Goal: Information Seeking & Learning: Learn about a topic

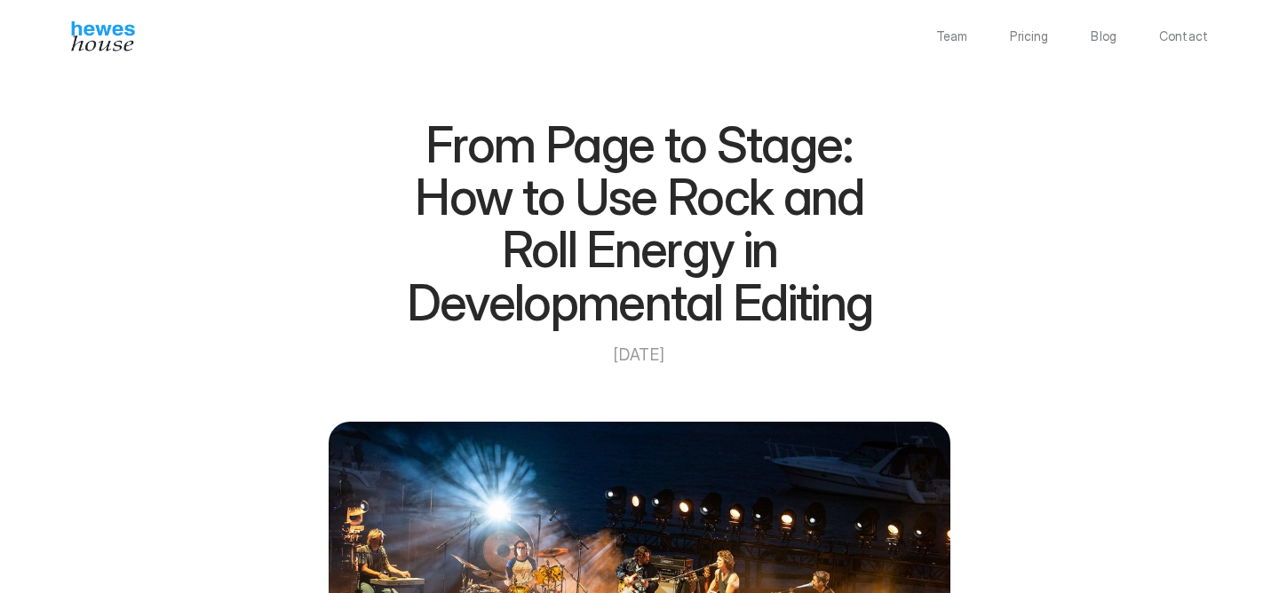
click at [79, 46] on img at bounding box center [103, 36] width 64 height 30
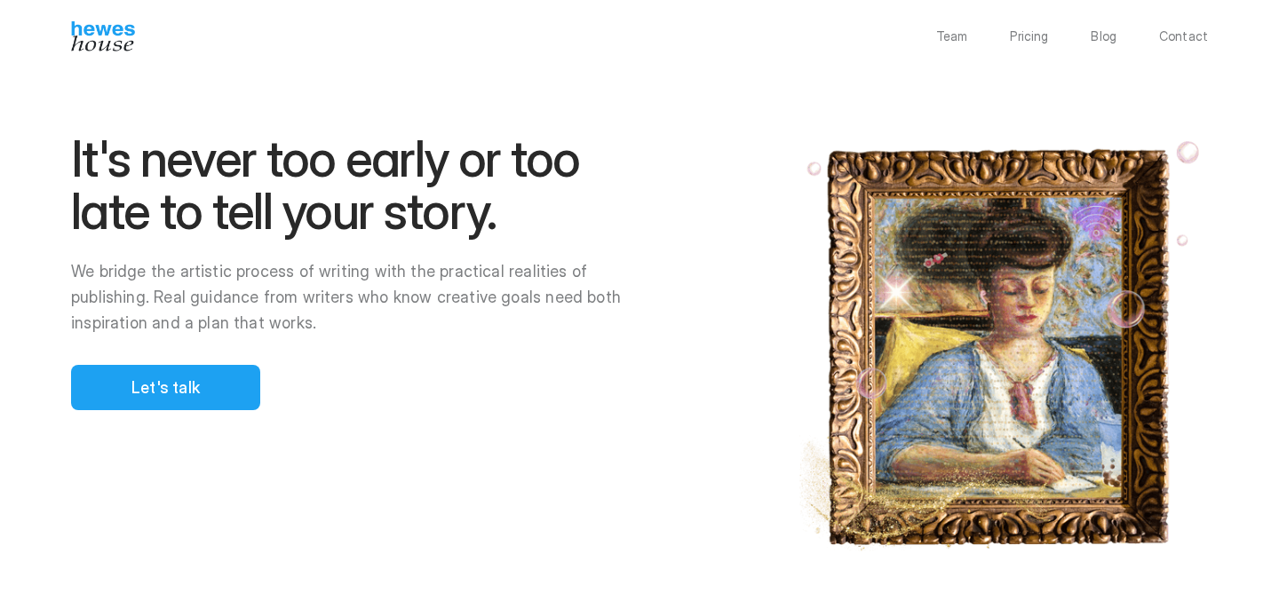
click at [205, 396] on div at bounding box center [639, 296] width 1279 height 593
click at [150, 390] on div at bounding box center [639, 296] width 1279 height 593
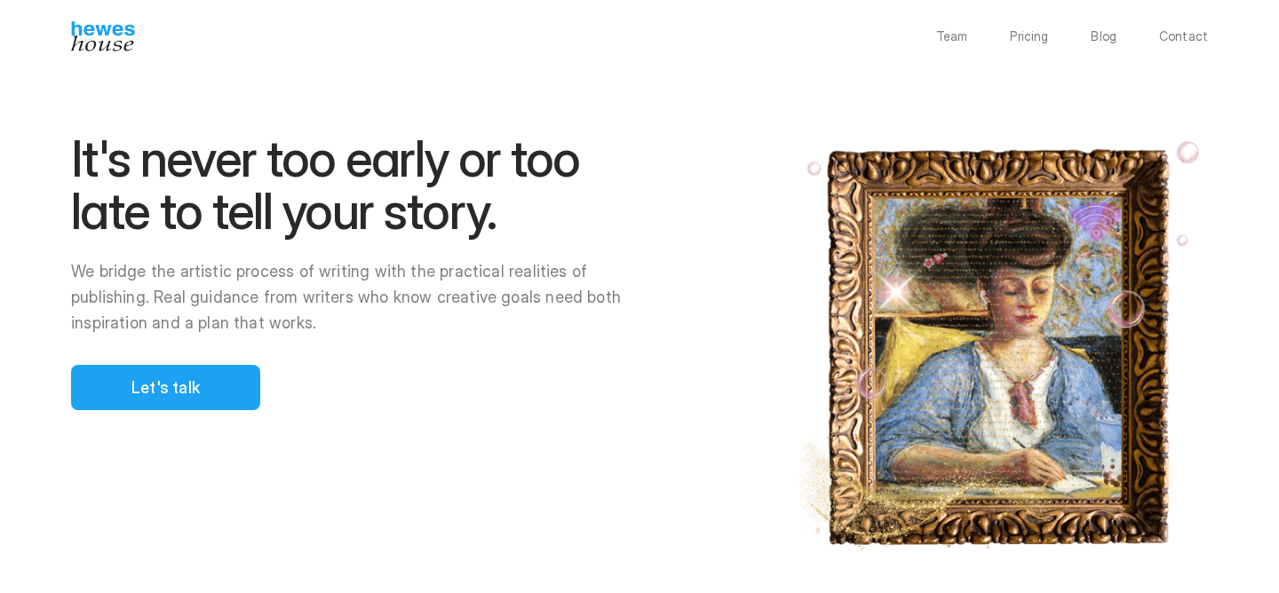
click at [231, 190] on div at bounding box center [639, 296] width 1279 height 593
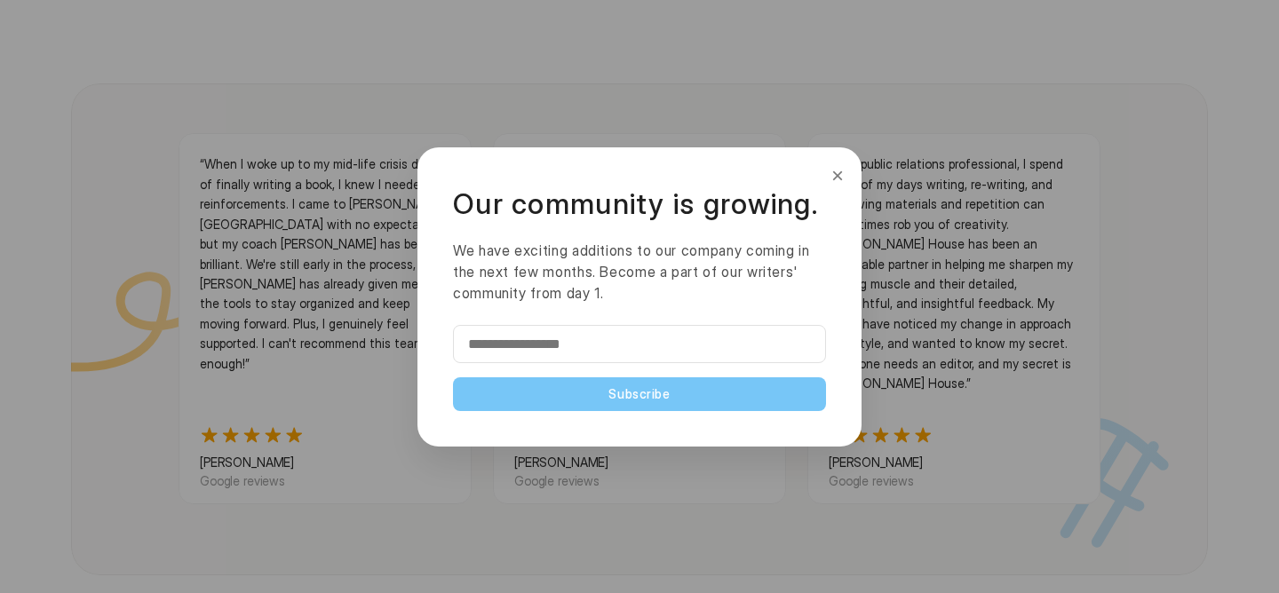
scroll to position [1321, 0]
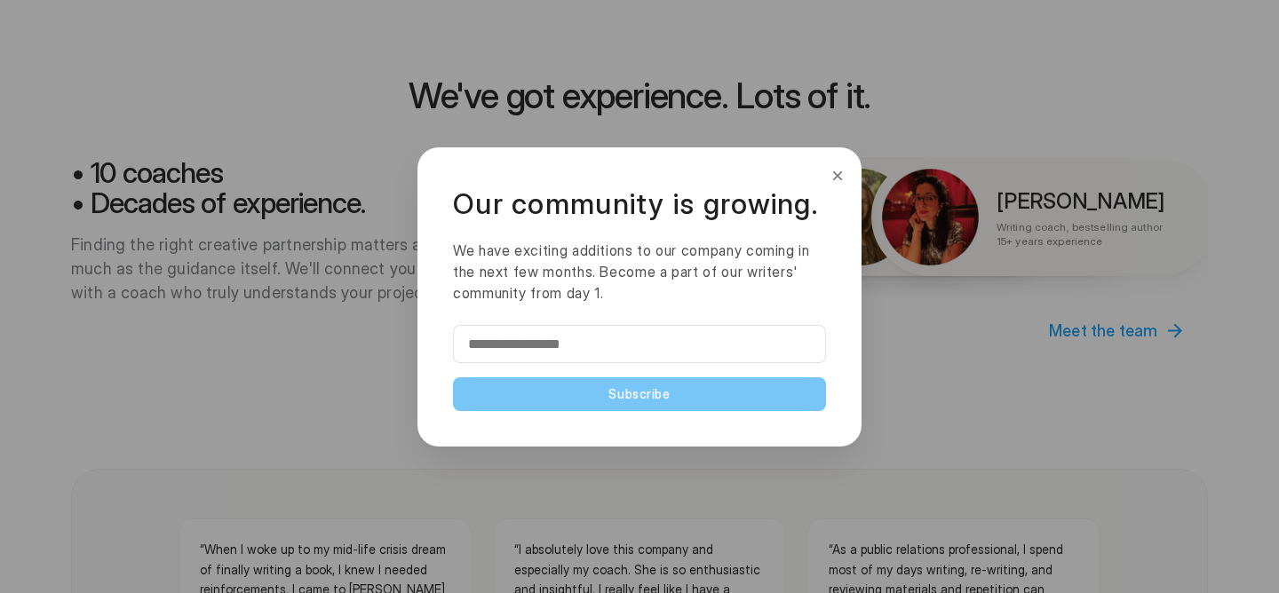
click at [847, 181] on div "× Our community is growing. We have exciting additions to our company coming in…" at bounding box center [639, 296] width 444 height 299
click at [836, 178] on button "×" at bounding box center [837, 176] width 20 height 28
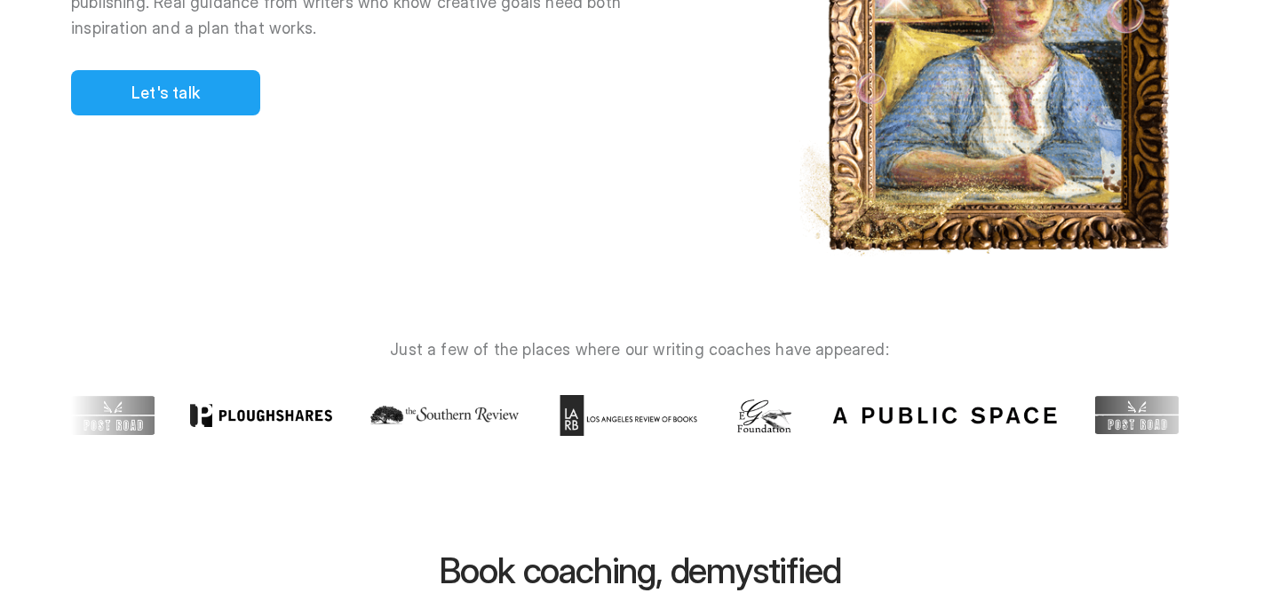
scroll to position [0, 0]
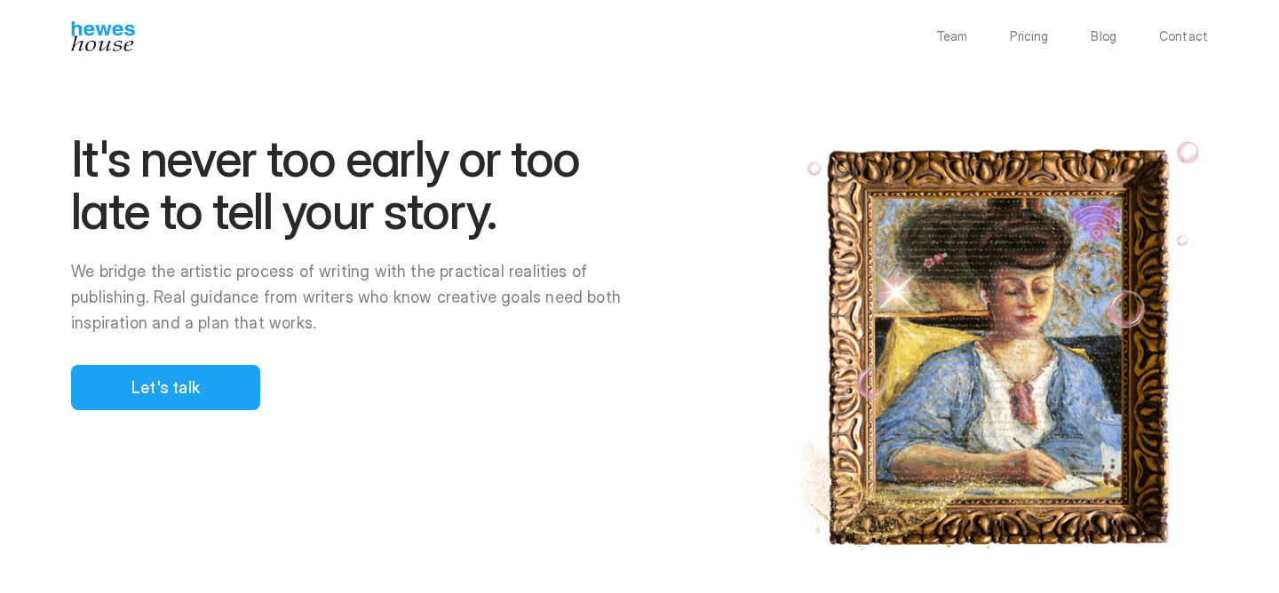
click at [165, 388] on div at bounding box center [639, 296] width 1279 height 593
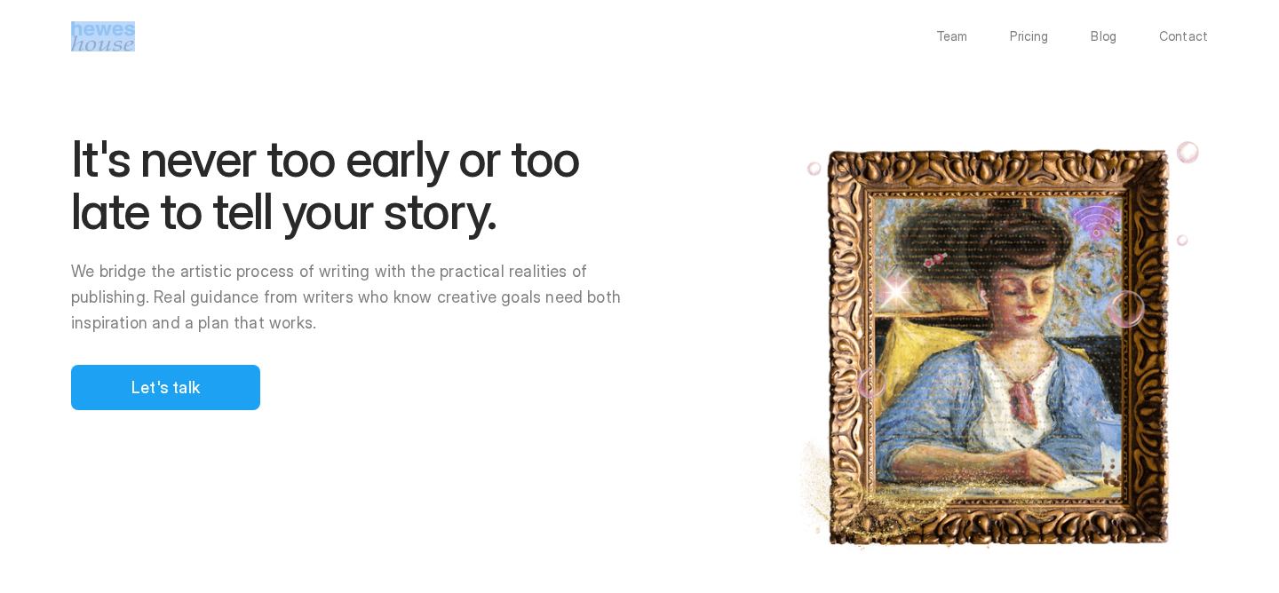
click at [165, 388] on div at bounding box center [639, 296] width 1279 height 593
click at [141, 380] on div at bounding box center [639, 296] width 1279 height 593
click at [1116, 32] on p "Blog" at bounding box center [1103, 36] width 26 height 12
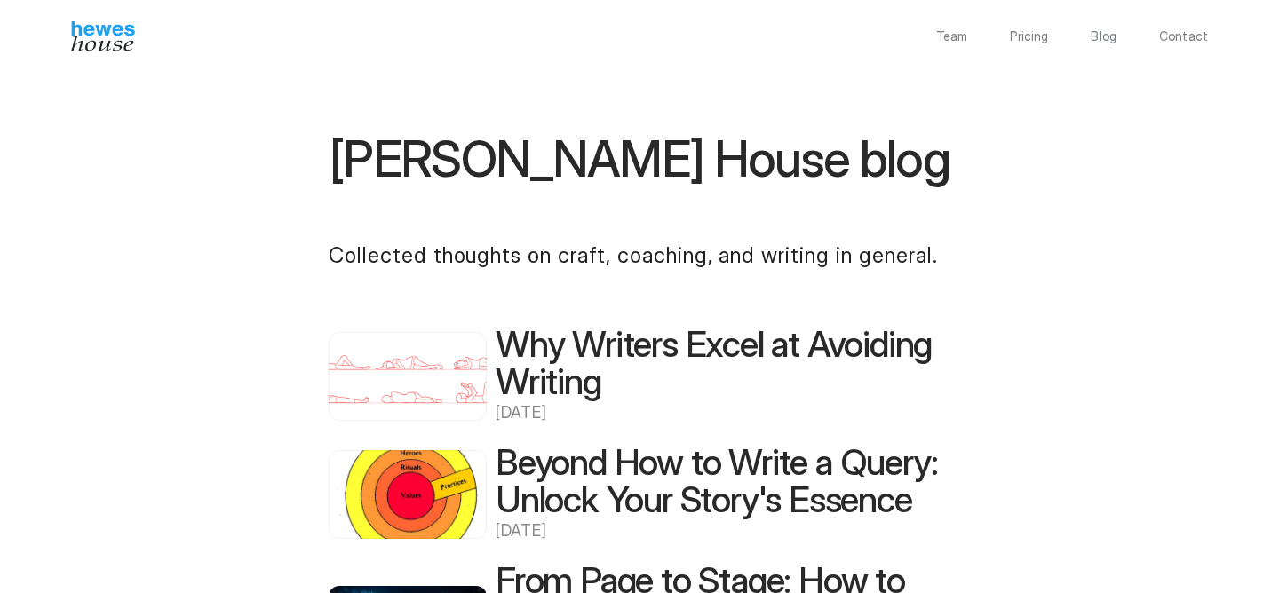
scroll to position [1122, 0]
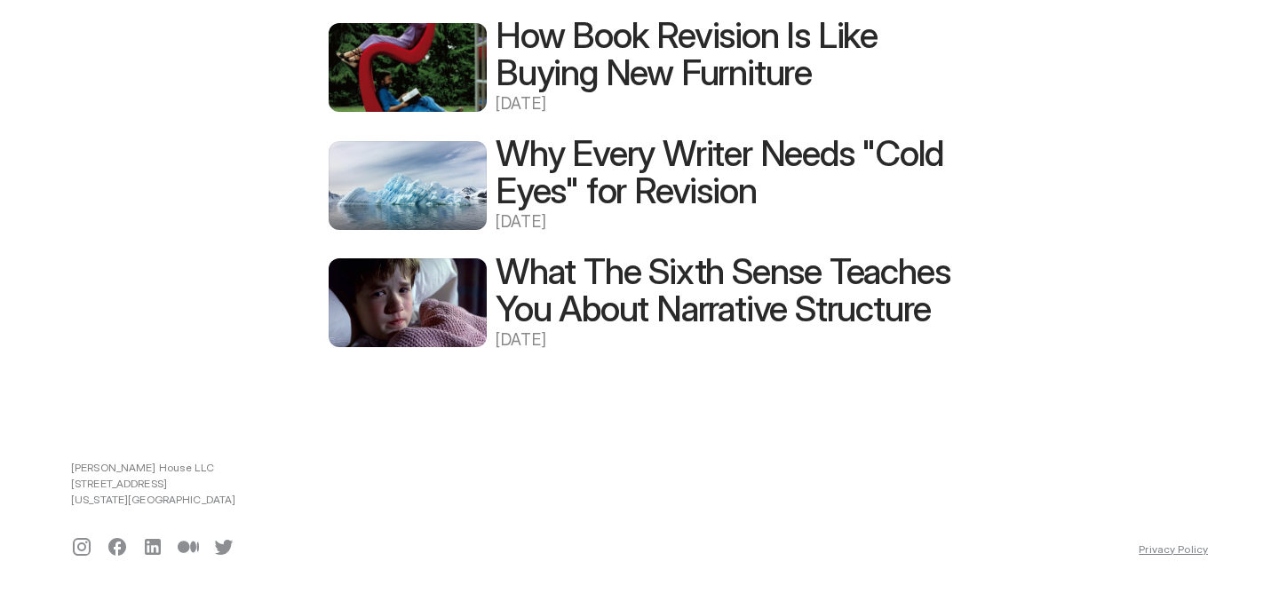
click at [570, 279] on h2 "What The Sixth Sense Teaches You About Narrative Structure" at bounding box center [722, 290] width 455 height 75
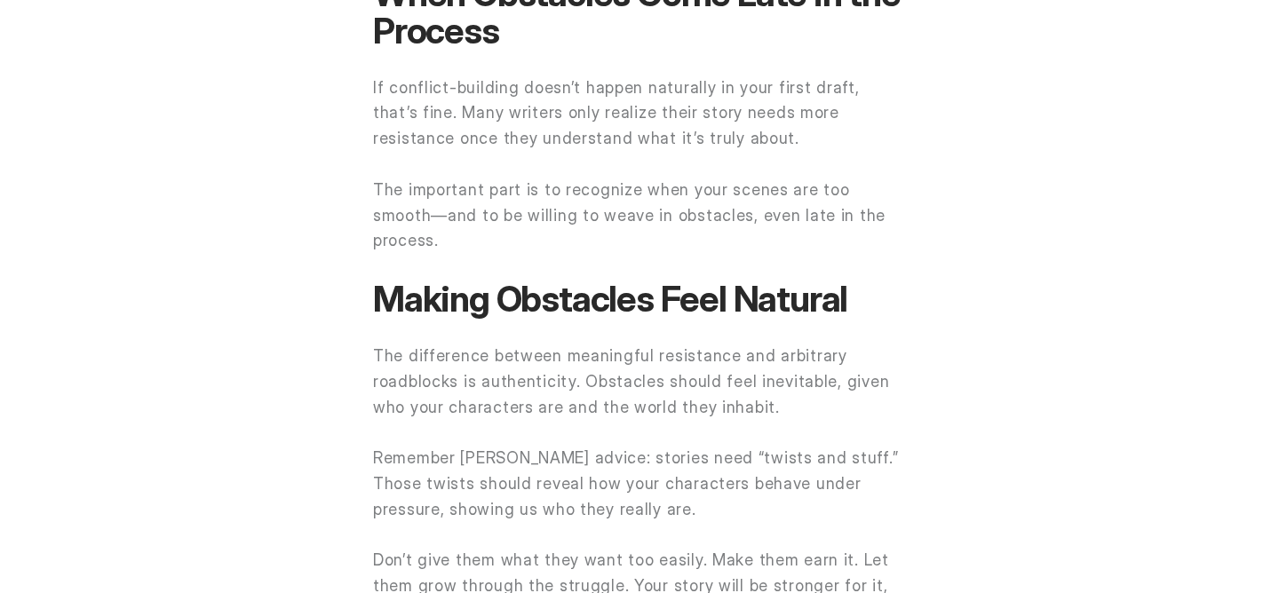
scroll to position [3864, 0]
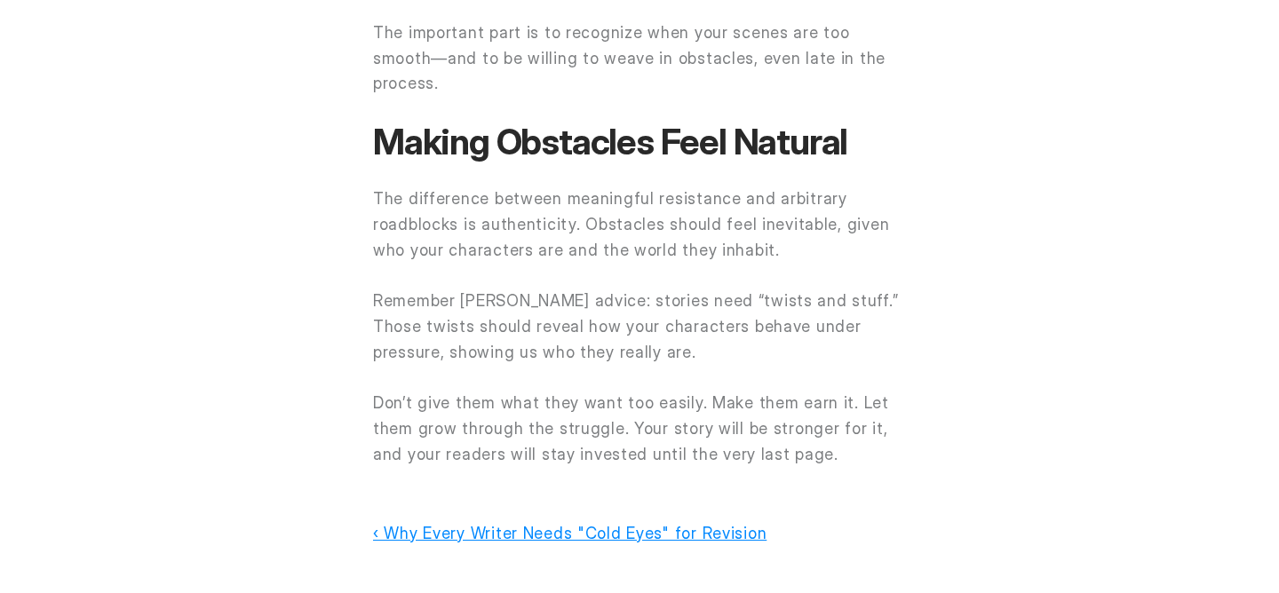
click at [435, 524] on link "‹ Why Every Writer Needs "Cold Eyes" for Revision" at bounding box center [569, 533] width 393 height 19
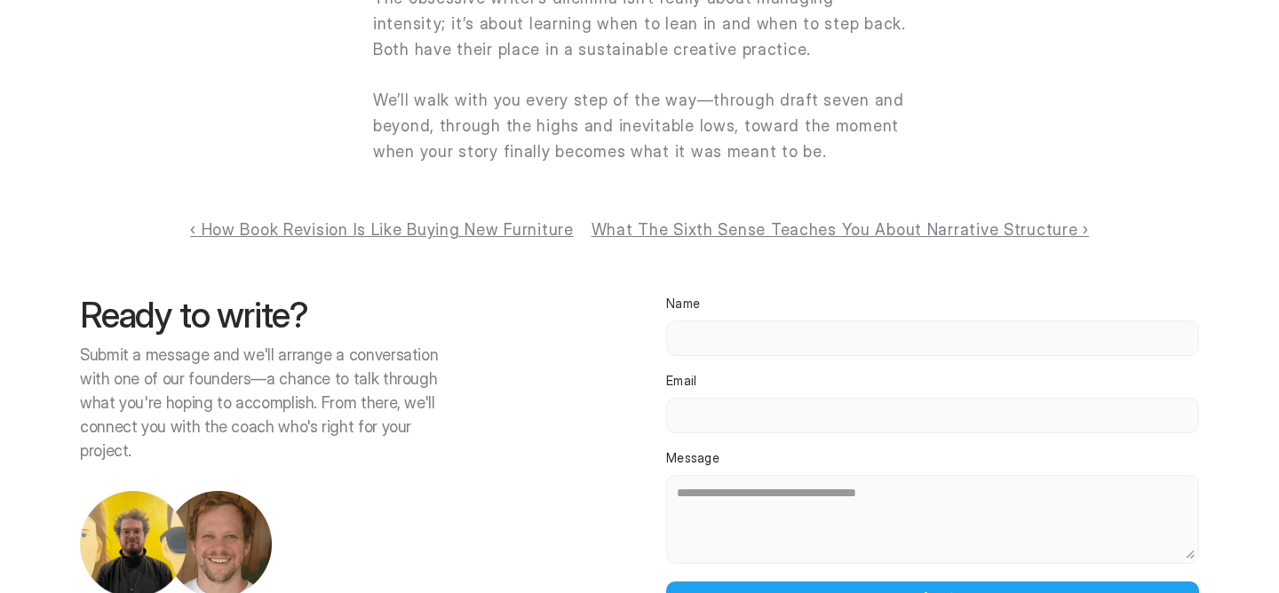
scroll to position [5135, 0]
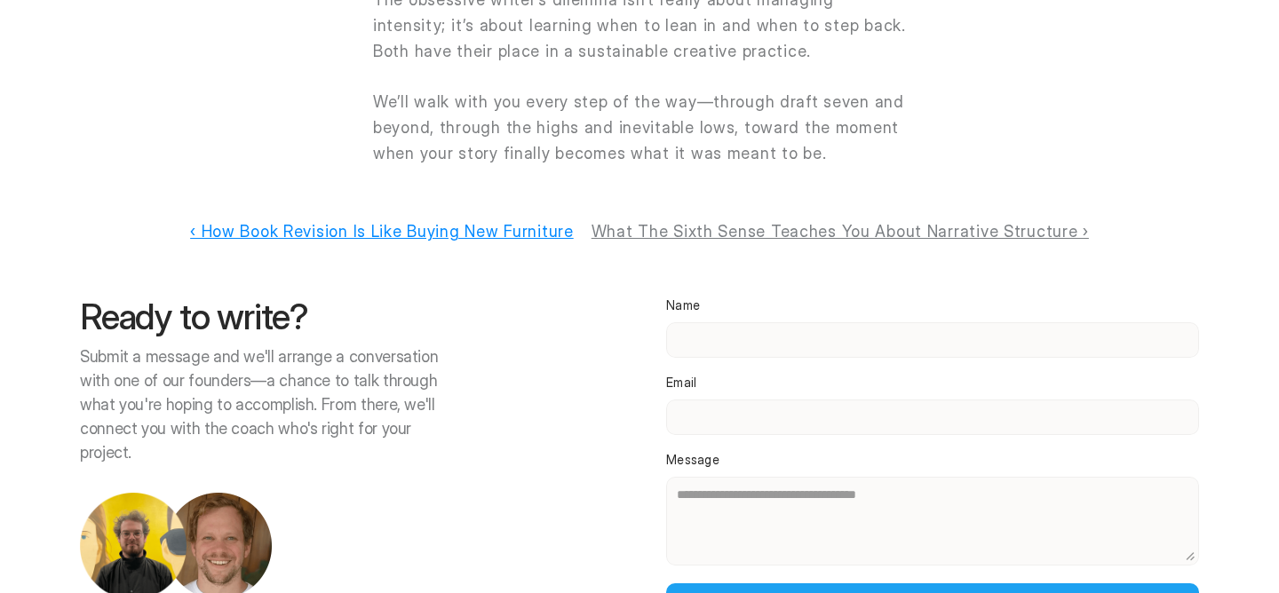
click at [419, 222] on link "‹ How Book Revision Is Like Buying New Furniture" at bounding box center [382, 231] width 384 height 19
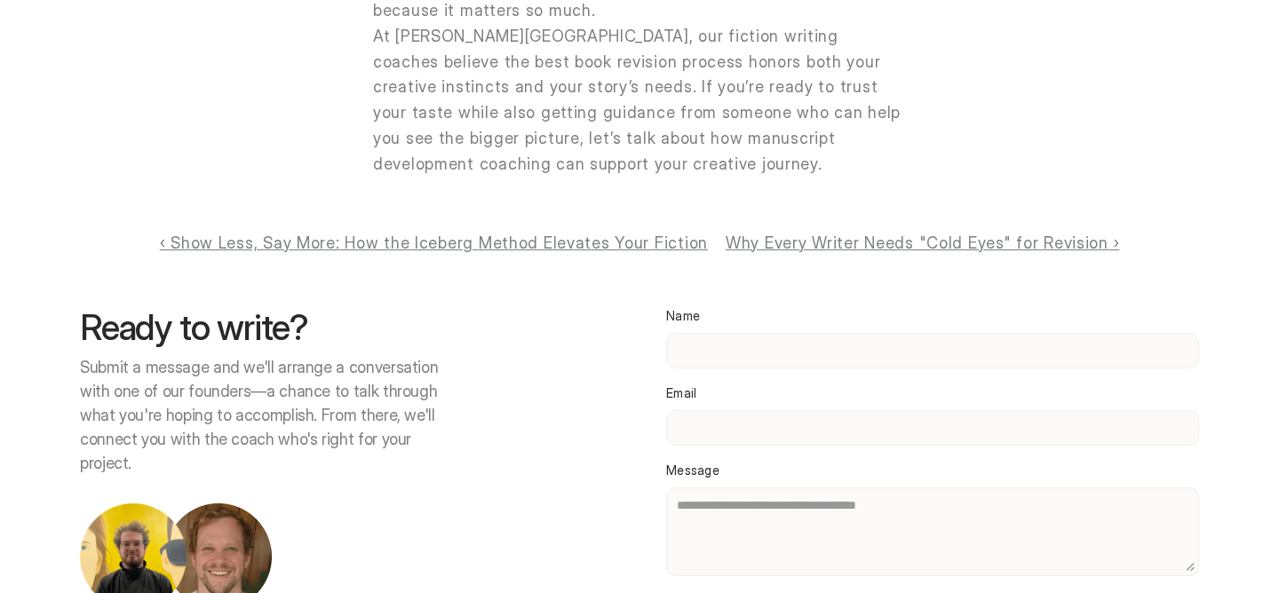
scroll to position [2718, 0]
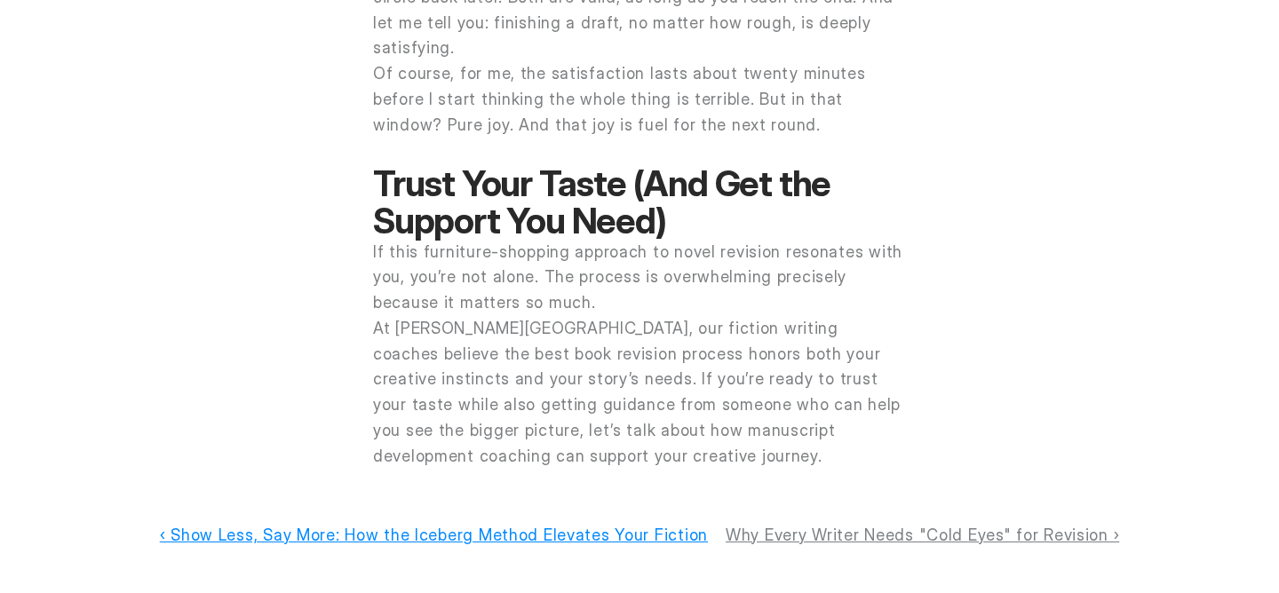
click at [402, 526] on link "‹ Show Less, Say More: How the Iceberg Method Elevates Your Fiction" at bounding box center [434, 535] width 548 height 19
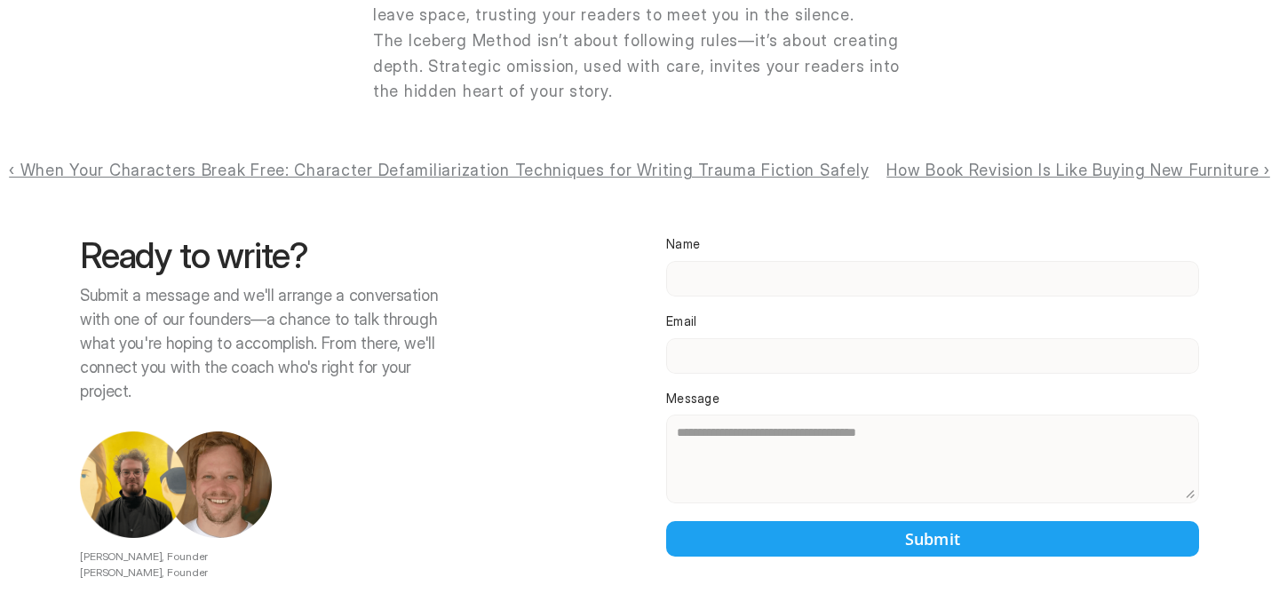
scroll to position [3434, 0]
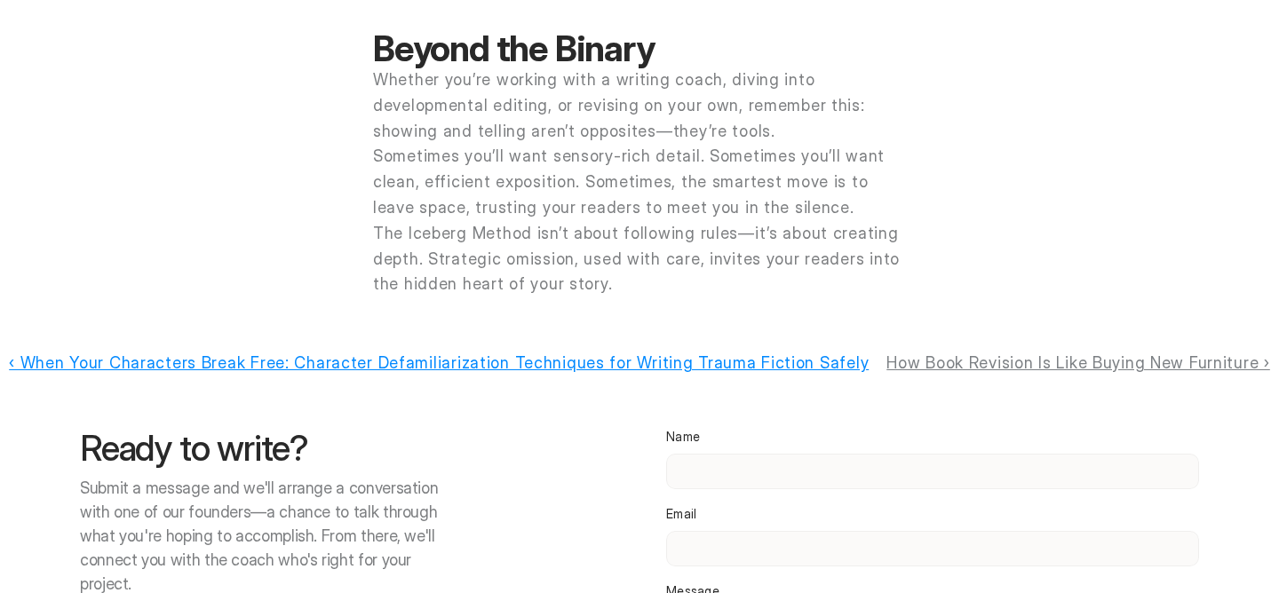
click at [356, 353] on link "‹ When Your Characters Break Free: Character Defamiliarization Techniques for W…" at bounding box center [438, 362] width 859 height 19
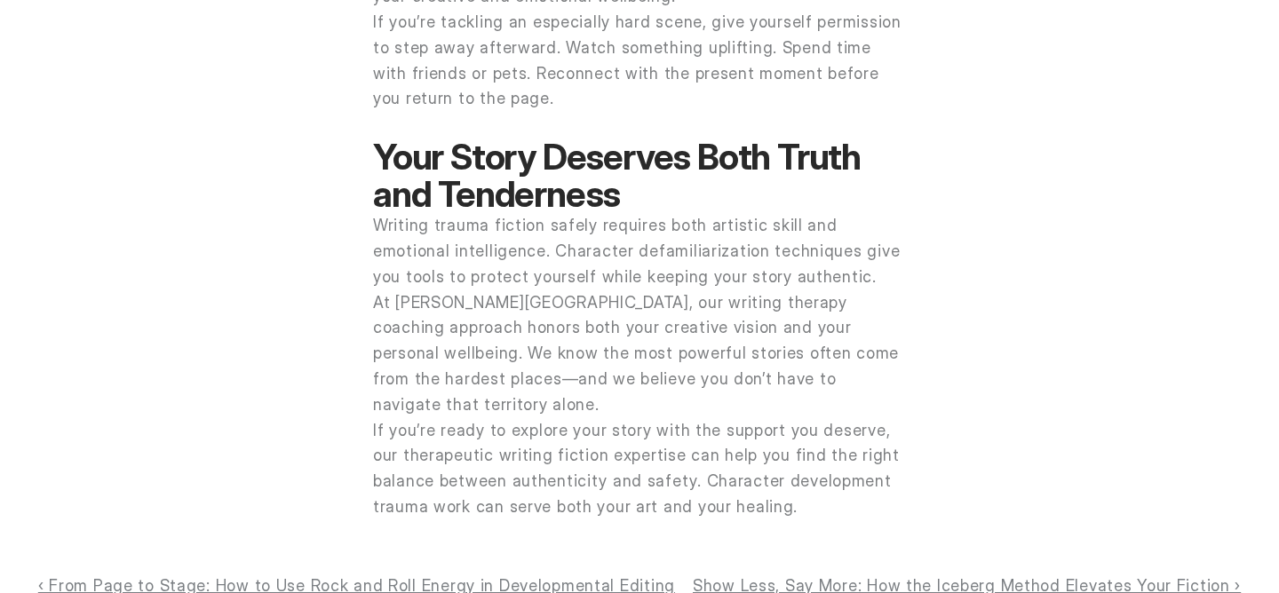
scroll to position [3422, 0]
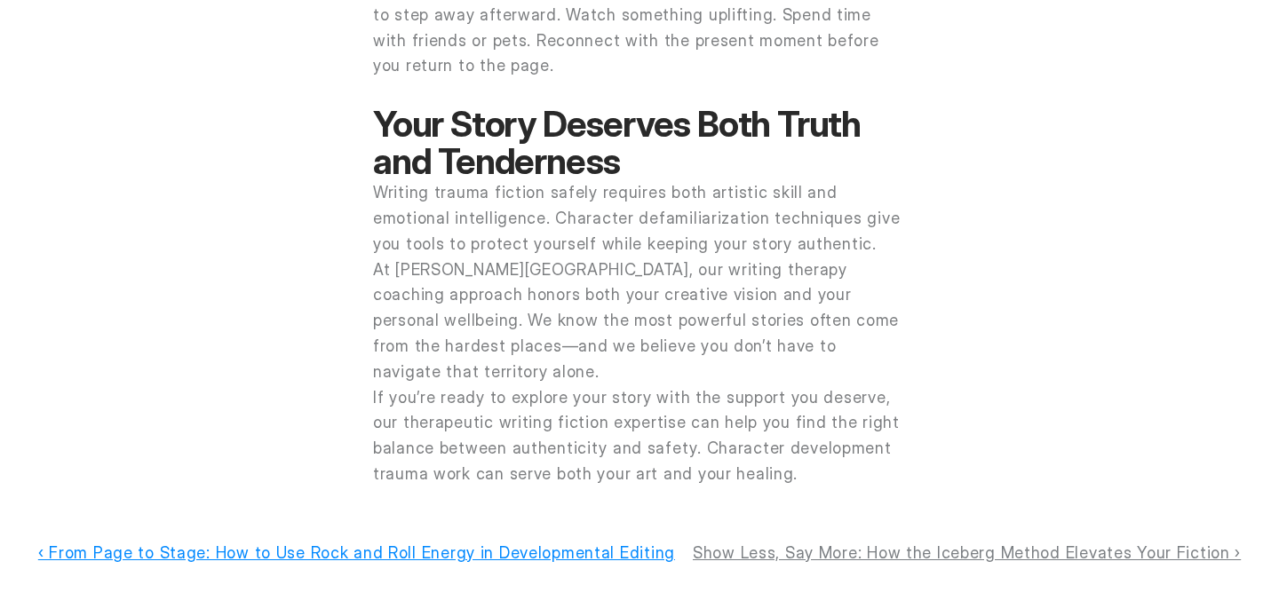
click at [326, 543] on link "‹ From Page to Stage: How to Use Rock and Roll Energy in Developmental Editing" at bounding box center [356, 552] width 637 height 19
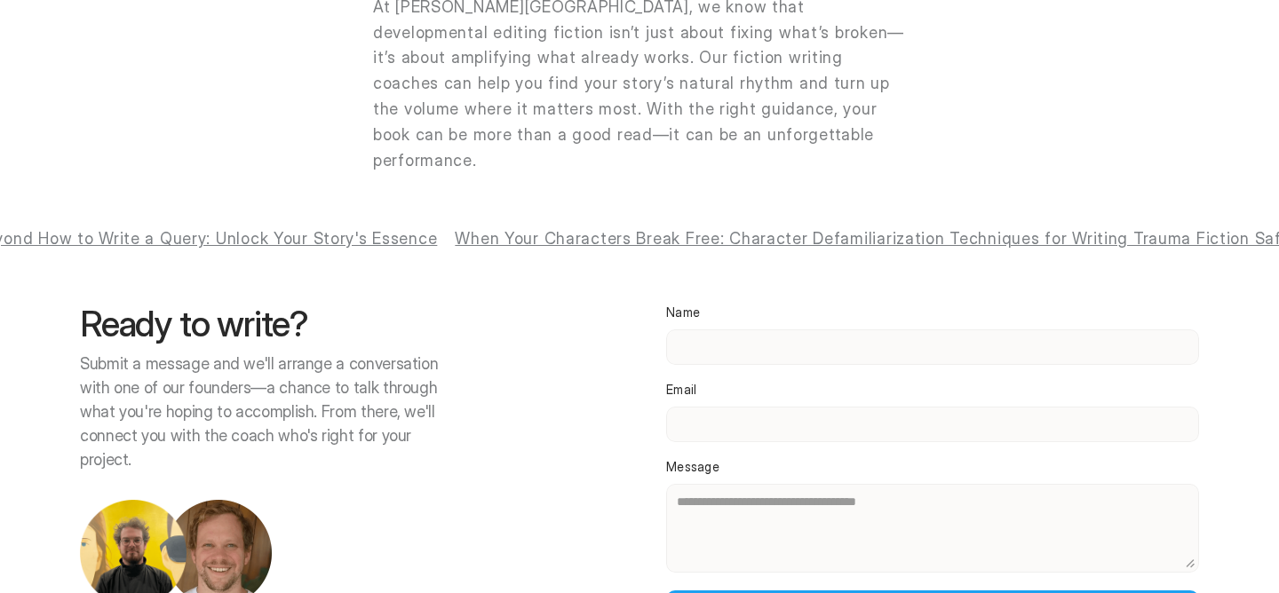
scroll to position [2690, 0]
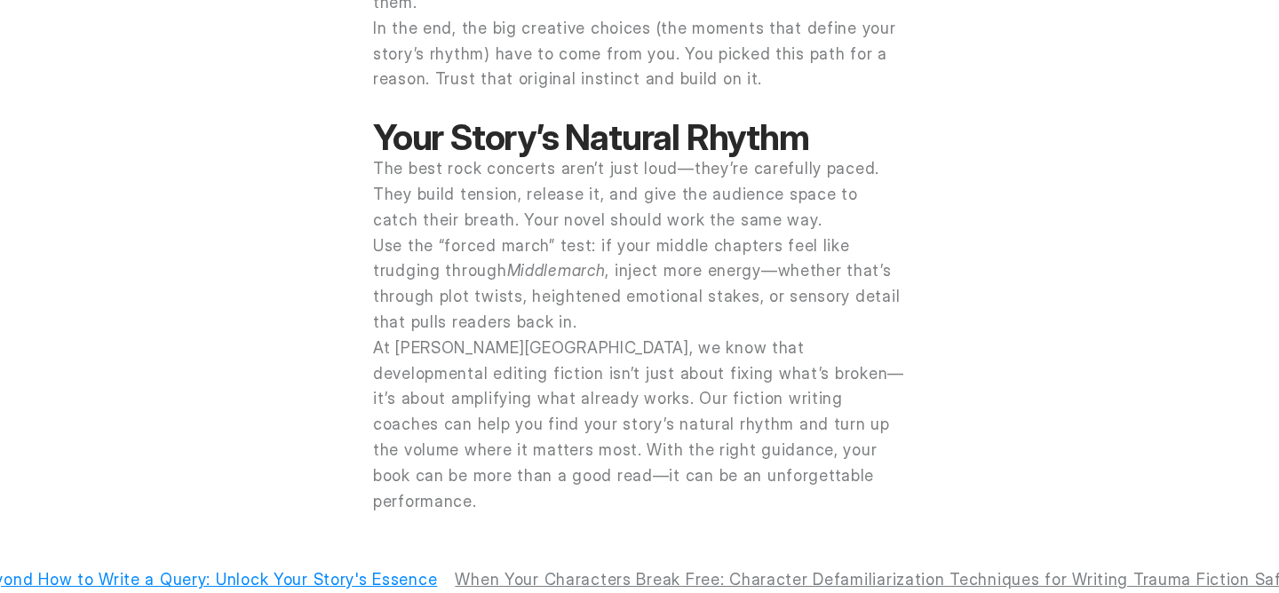
click at [310, 570] on link "‹ Beyond How to Write a Query: Unlock Your Story's Essence" at bounding box center [200, 579] width 473 height 19
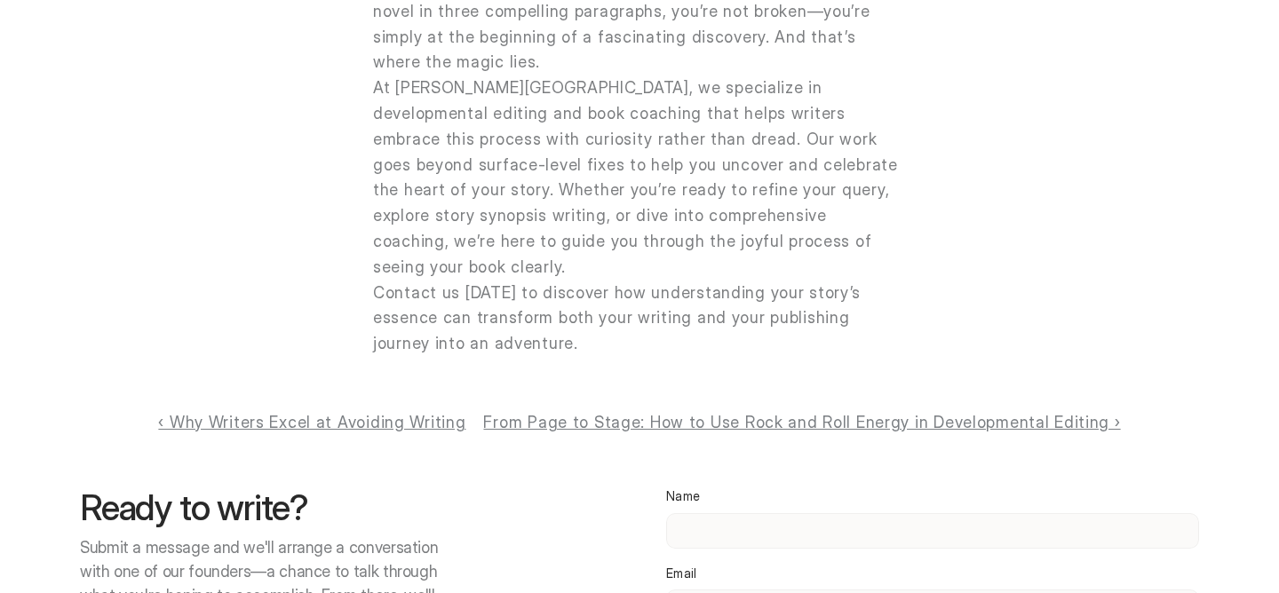
scroll to position [2786, 0]
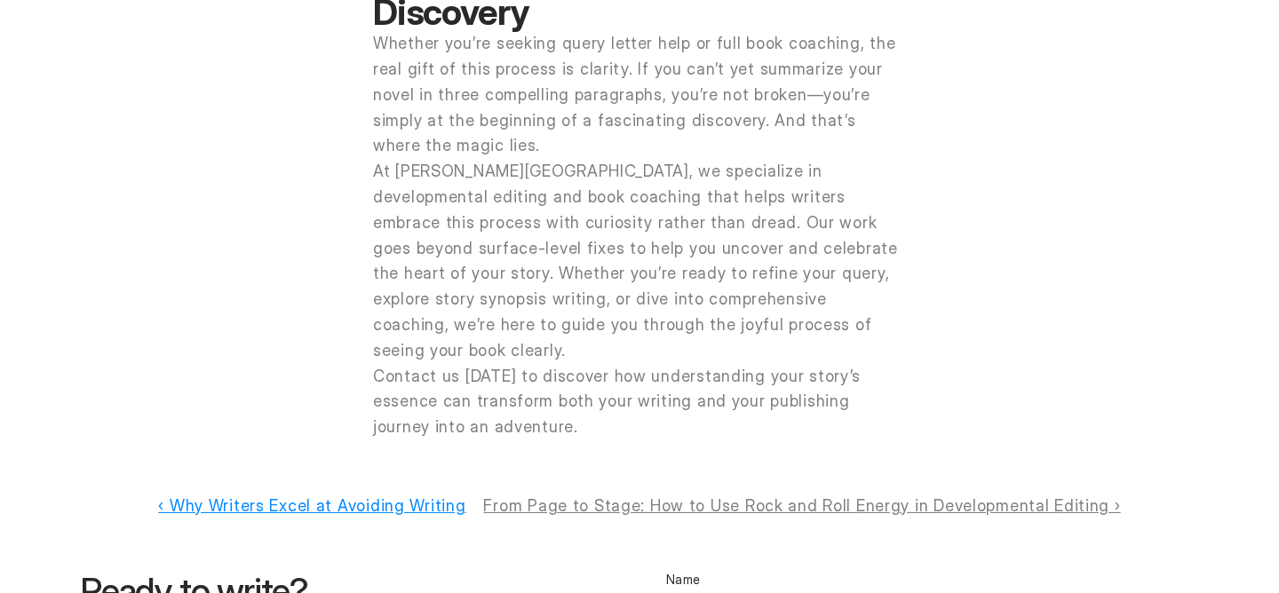
click at [390, 496] on link "‹ Why Writers Excel at Avoiding Writing" at bounding box center [311, 505] width 307 height 19
